Goal: Task Accomplishment & Management: Manage account settings

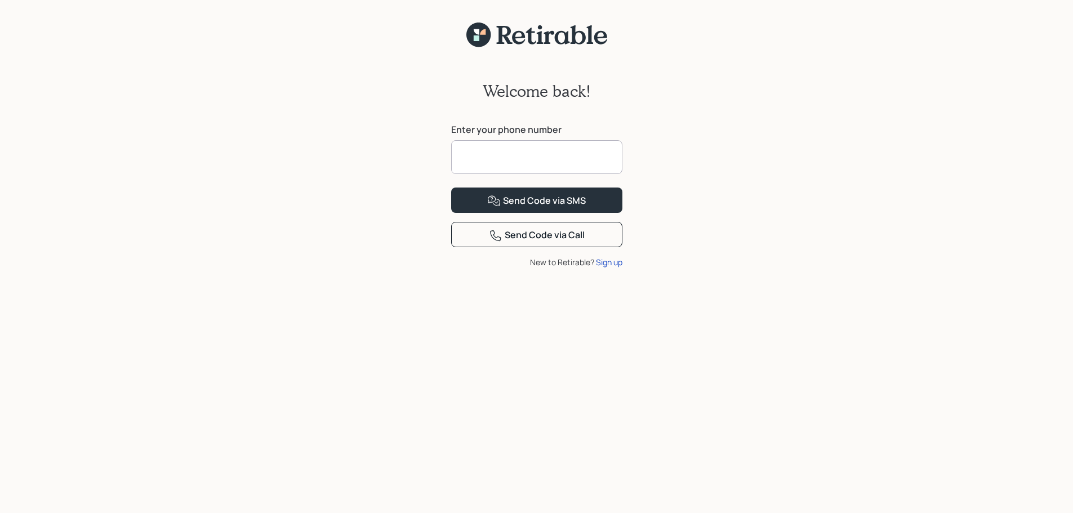
click at [494, 159] on input at bounding box center [536, 157] width 171 height 34
type input "**********"
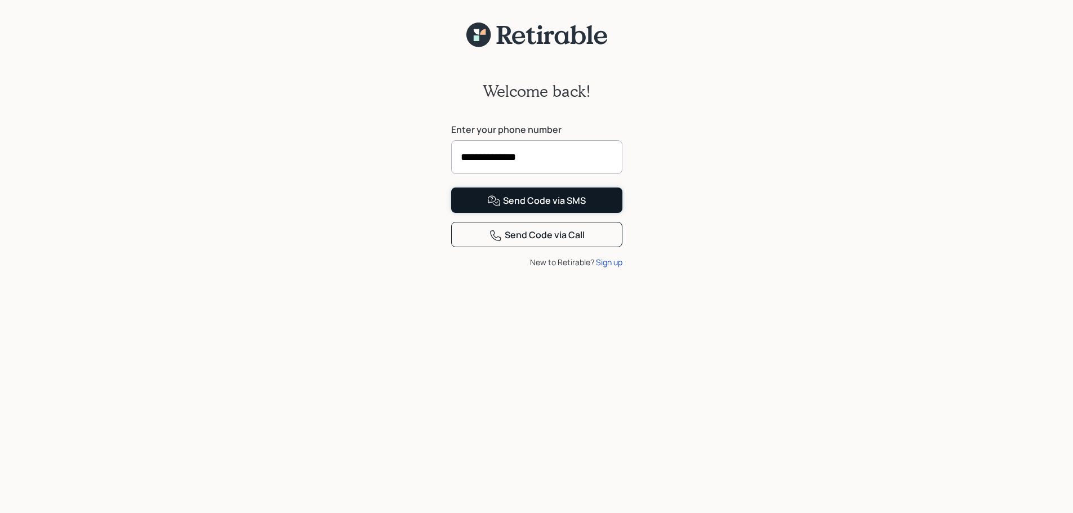
click at [527, 208] on div "Send Code via SMS" at bounding box center [536, 201] width 99 height 14
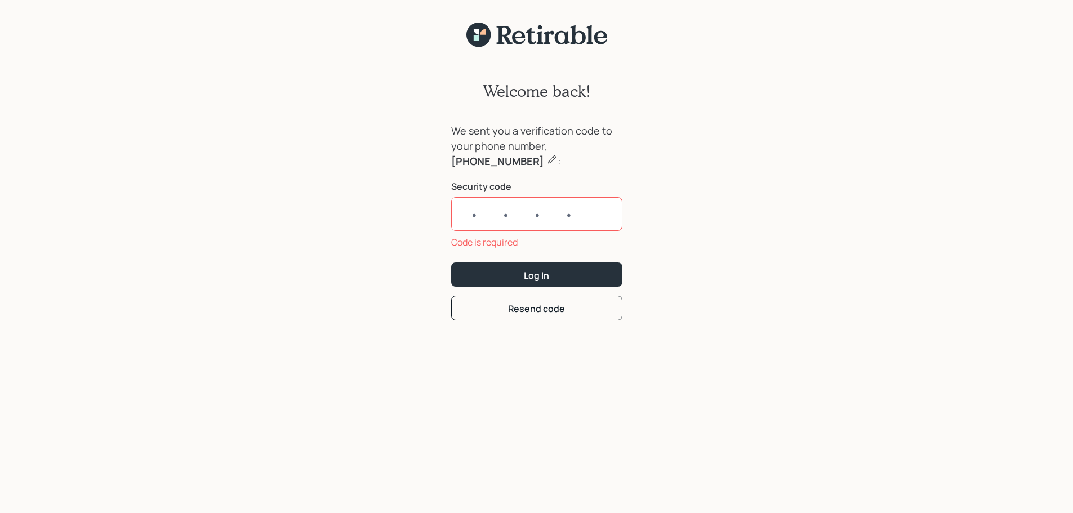
click at [888, 303] on div "Welcome back! We sent you a verification code to your phone number, 843-670-879…" at bounding box center [536, 287] width 1073 height 479
click at [479, 221] on input "text" at bounding box center [536, 214] width 171 height 34
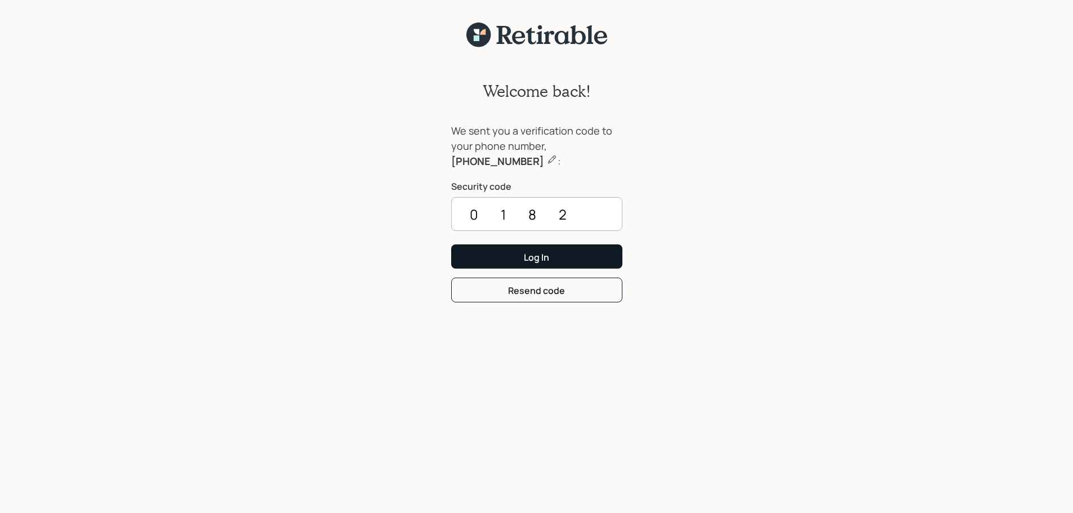
type input "0182"
click at [509, 255] on button "Log In" at bounding box center [536, 256] width 171 height 24
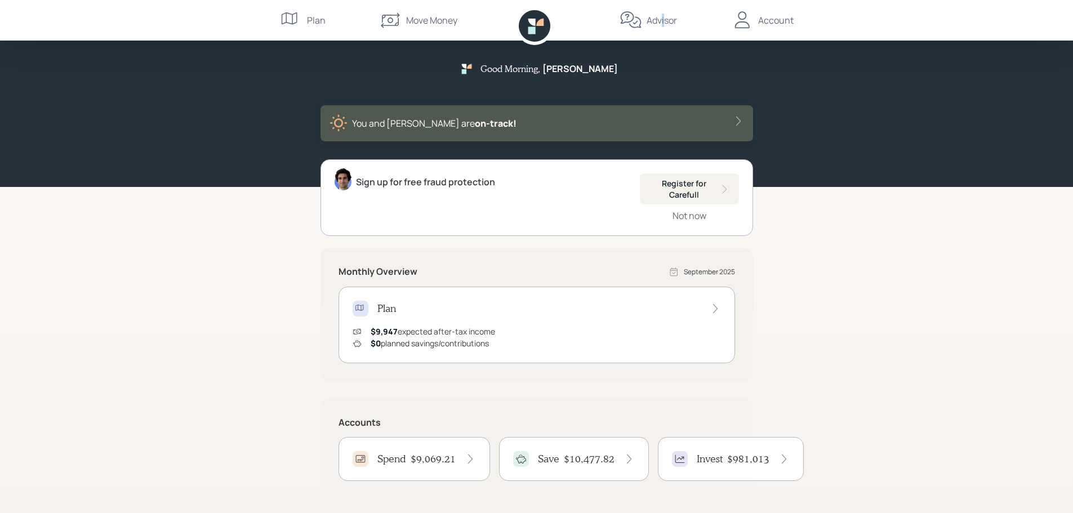
click at [663, 23] on div "Advisor" at bounding box center [661, 21] width 30 height 14
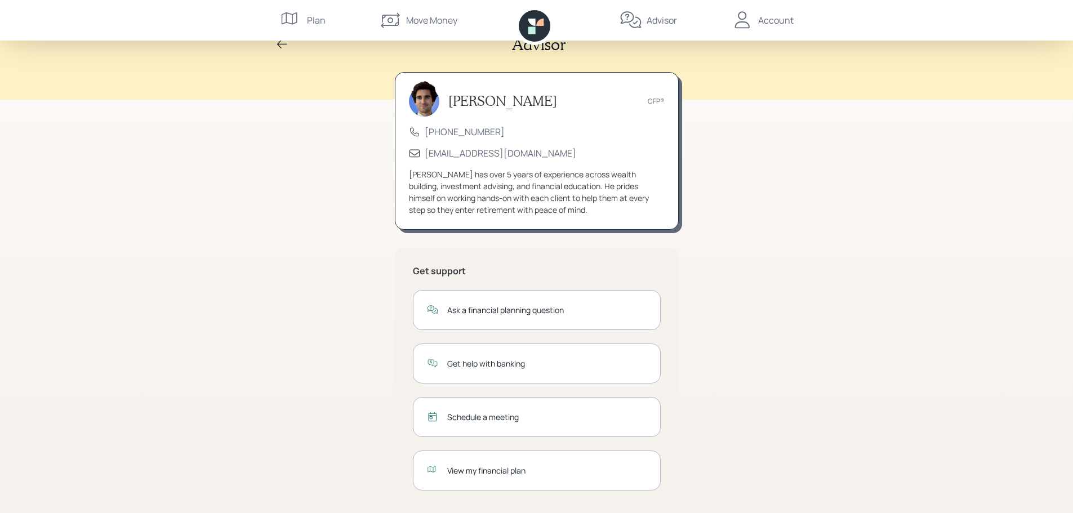
scroll to position [37, 0]
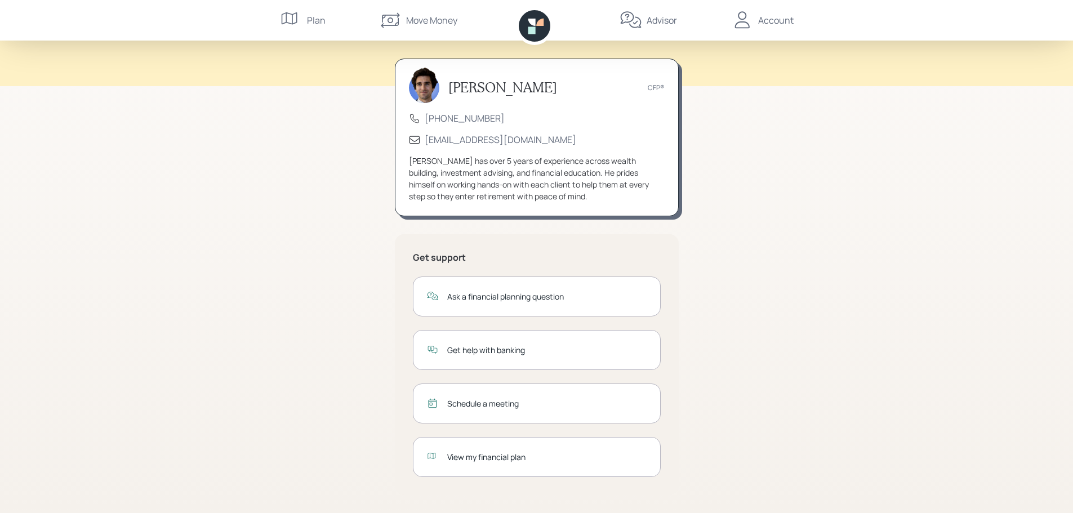
click at [501, 456] on div "View my financial plan" at bounding box center [546, 457] width 199 height 12
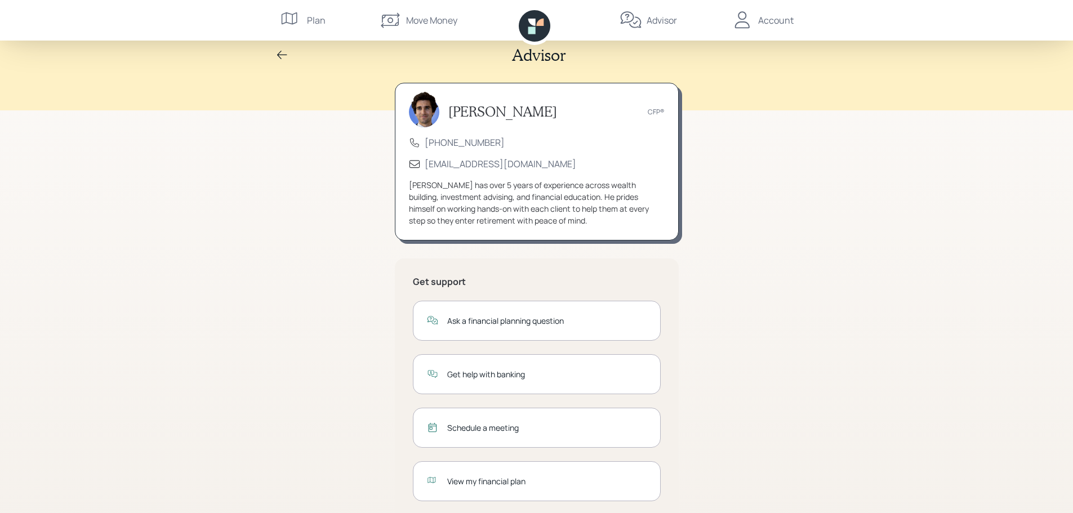
scroll to position [0, 0]
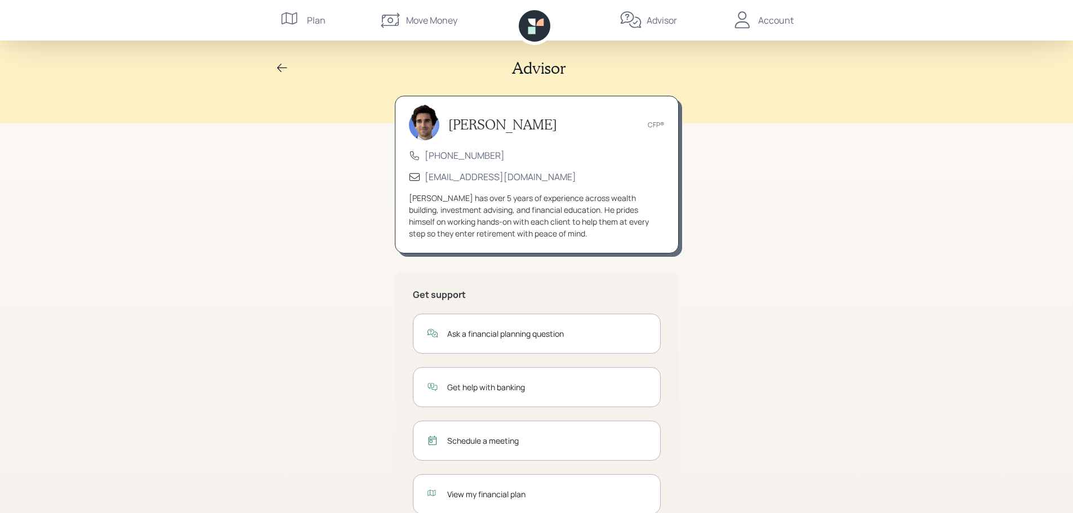
click at [788, 19] on div "Account" at bounding box center [775, 21] width 35 height 14
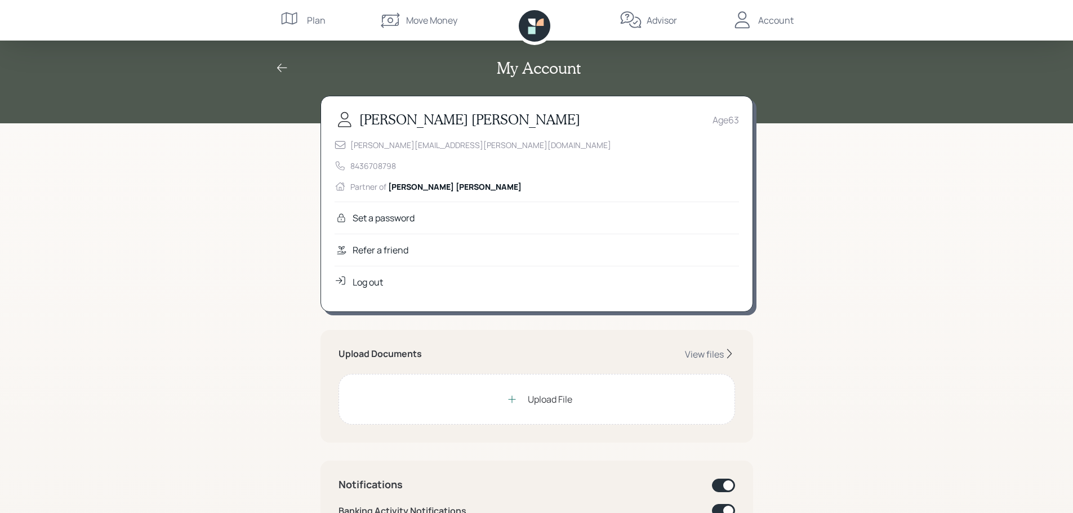
click at [368, 283] on div "Log out" at bounding box center [368, 282] width 30 height 14
